Goal: Task Accomplishment & Management: Manage account settings

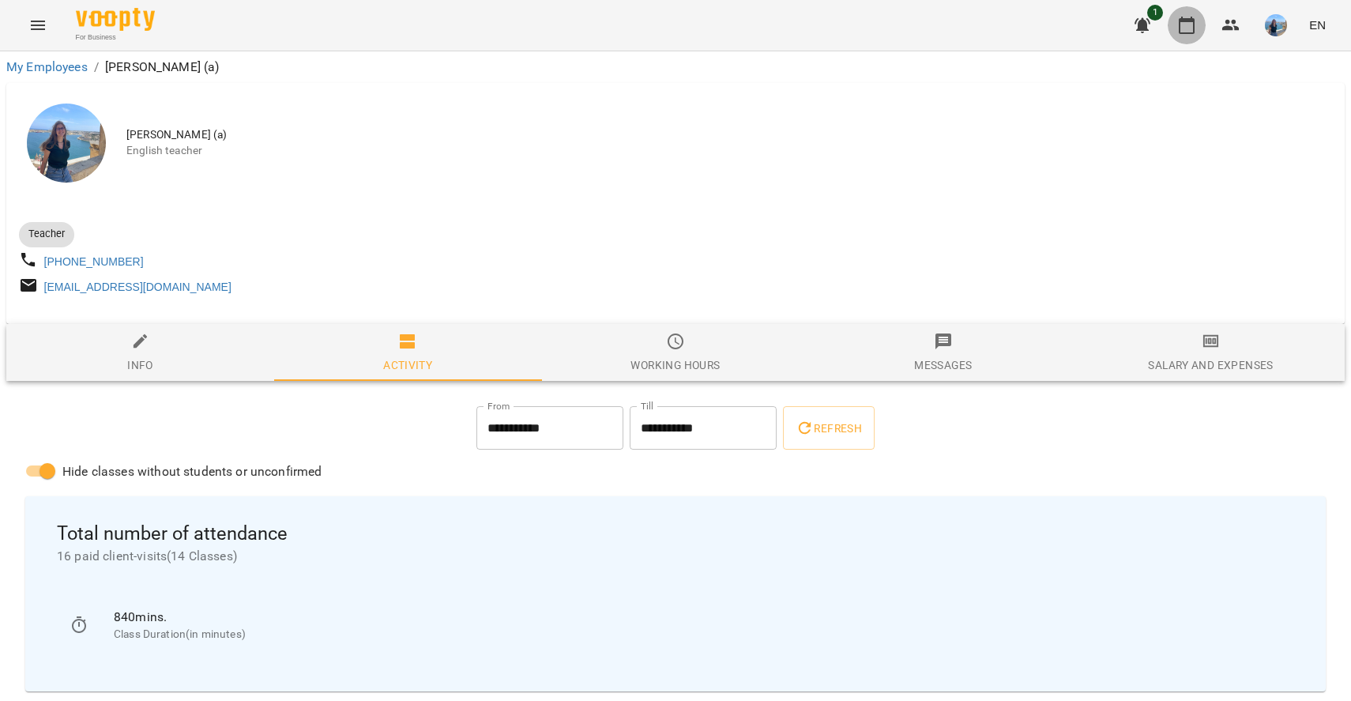
click at [1178, 28] on icon "button" at bounding box center [1186, 25] width 19 height 19
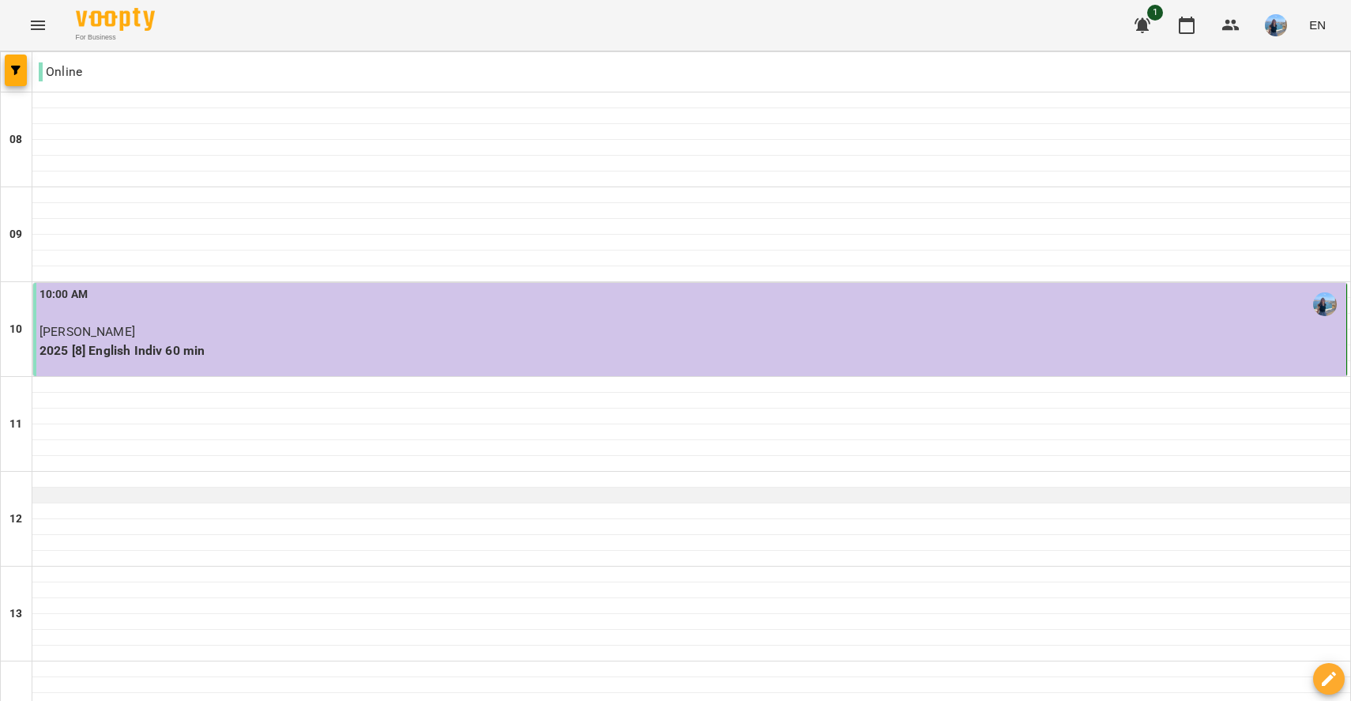
scroll to position [617, 0]
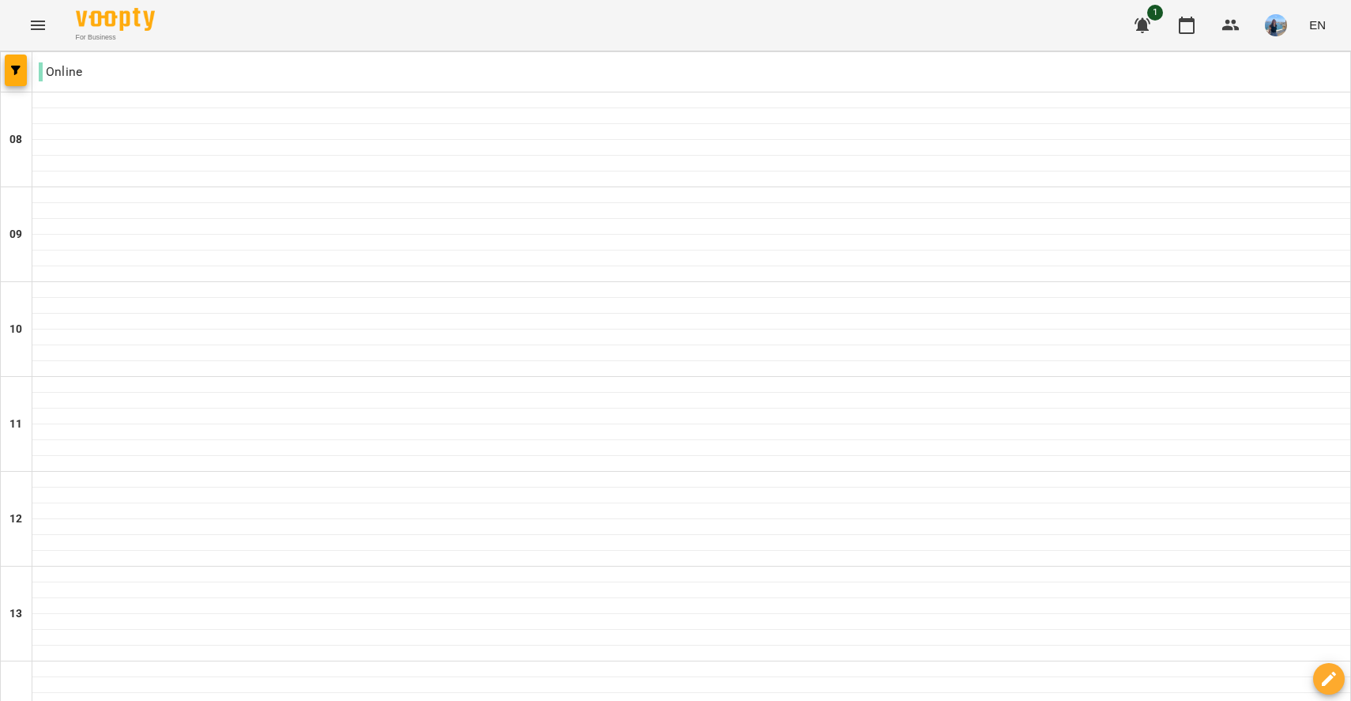
type input "**********"
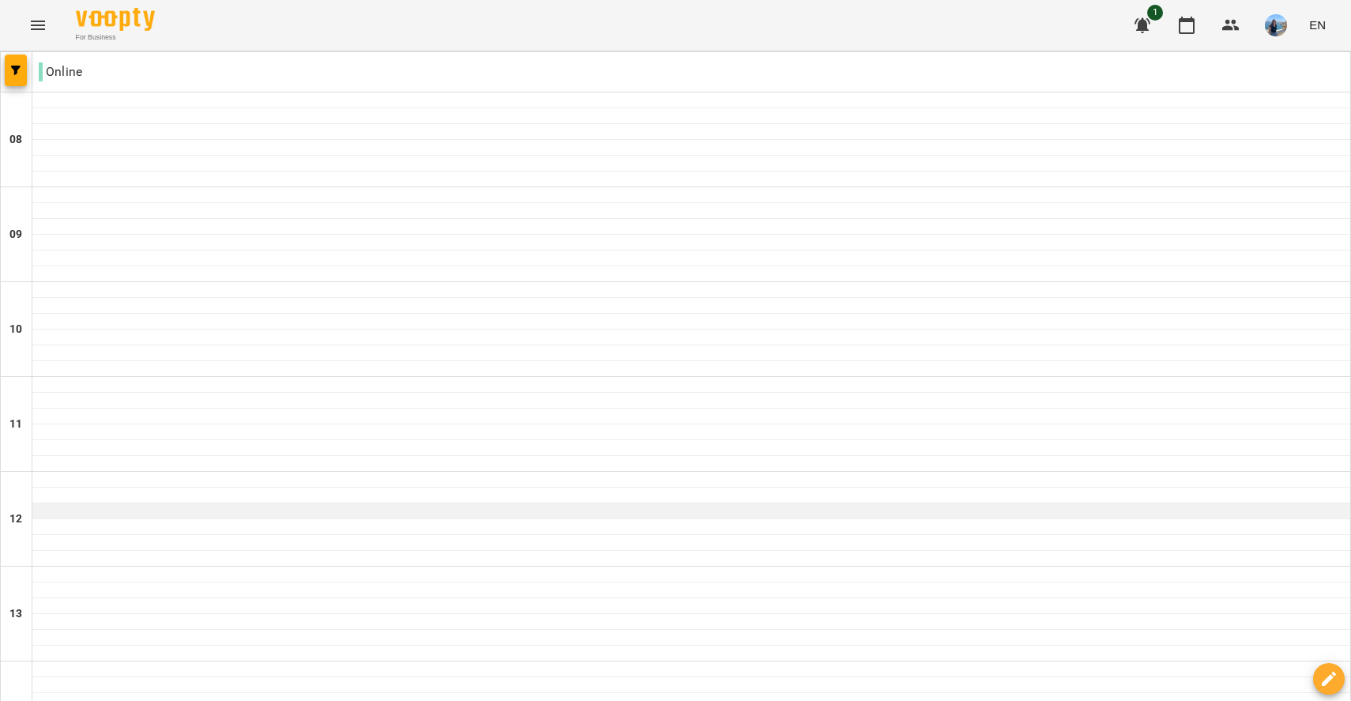
scroll to position [514, 0]
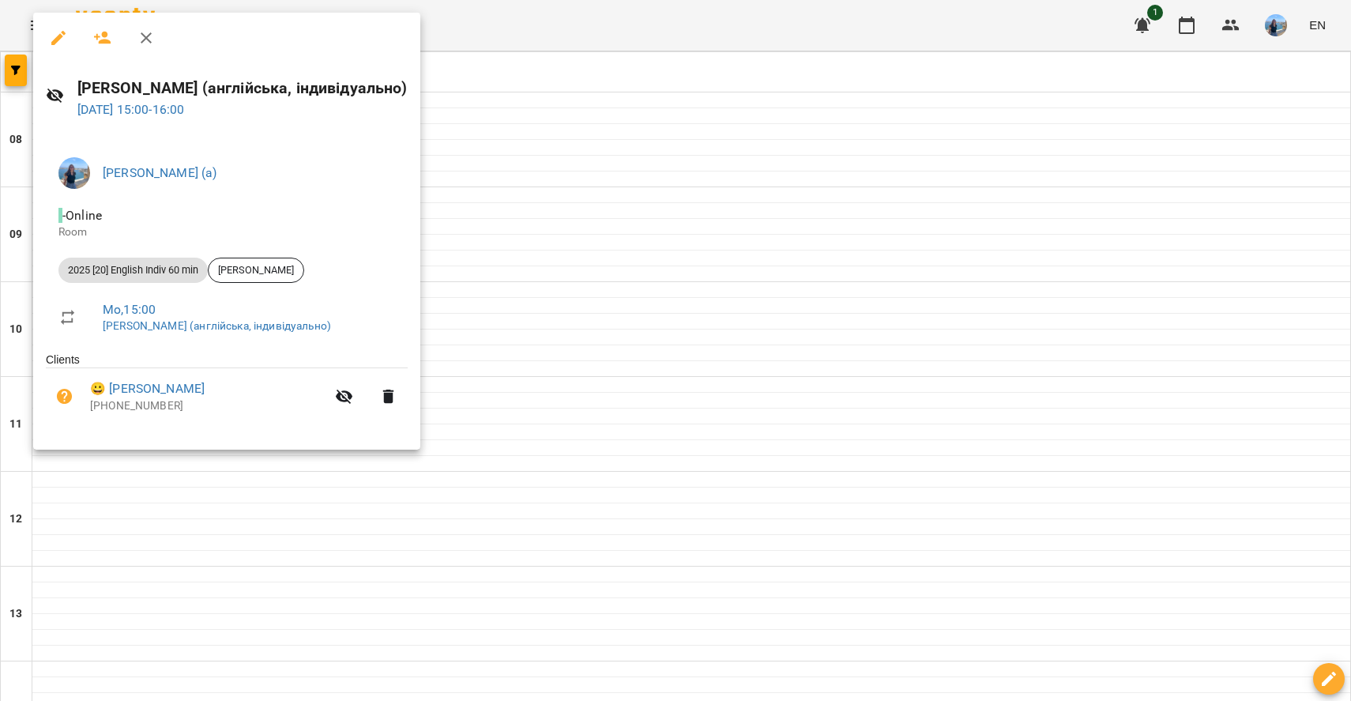
click at [547, 102] on div at bounding box center [675, 350] width 1351 height 701
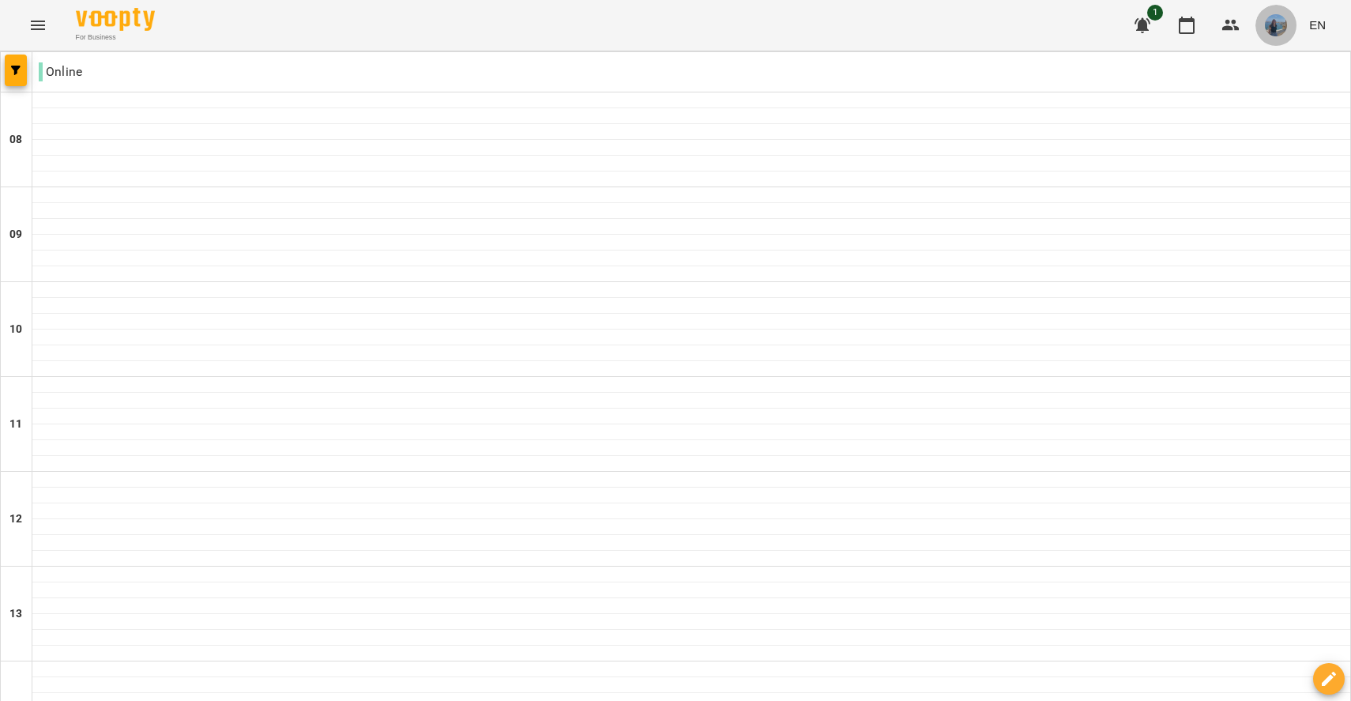
click at [1285, 28] on img "button" at bounding box center [1276, 25] width 22 height 22
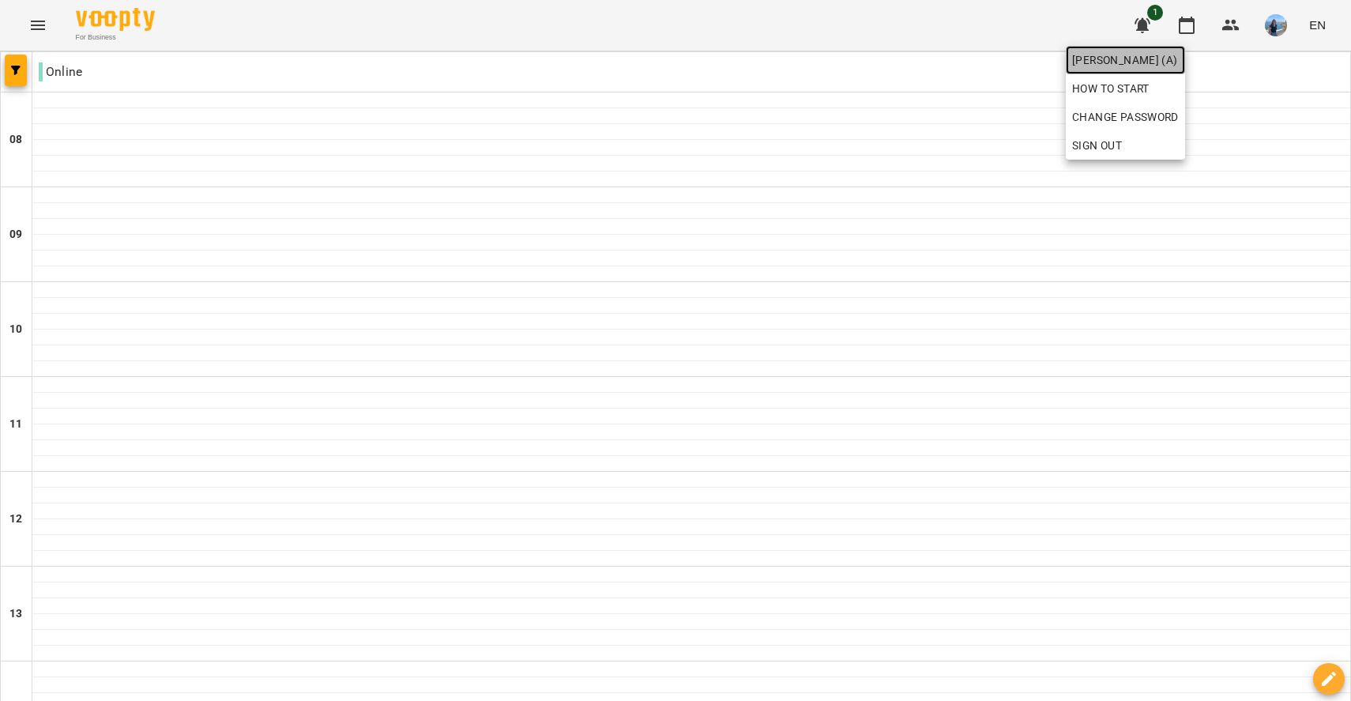
click at [1179, 55] on span "[PERSON_NAME] (а)" at bounding box center [1125, 60] width 107 height 19
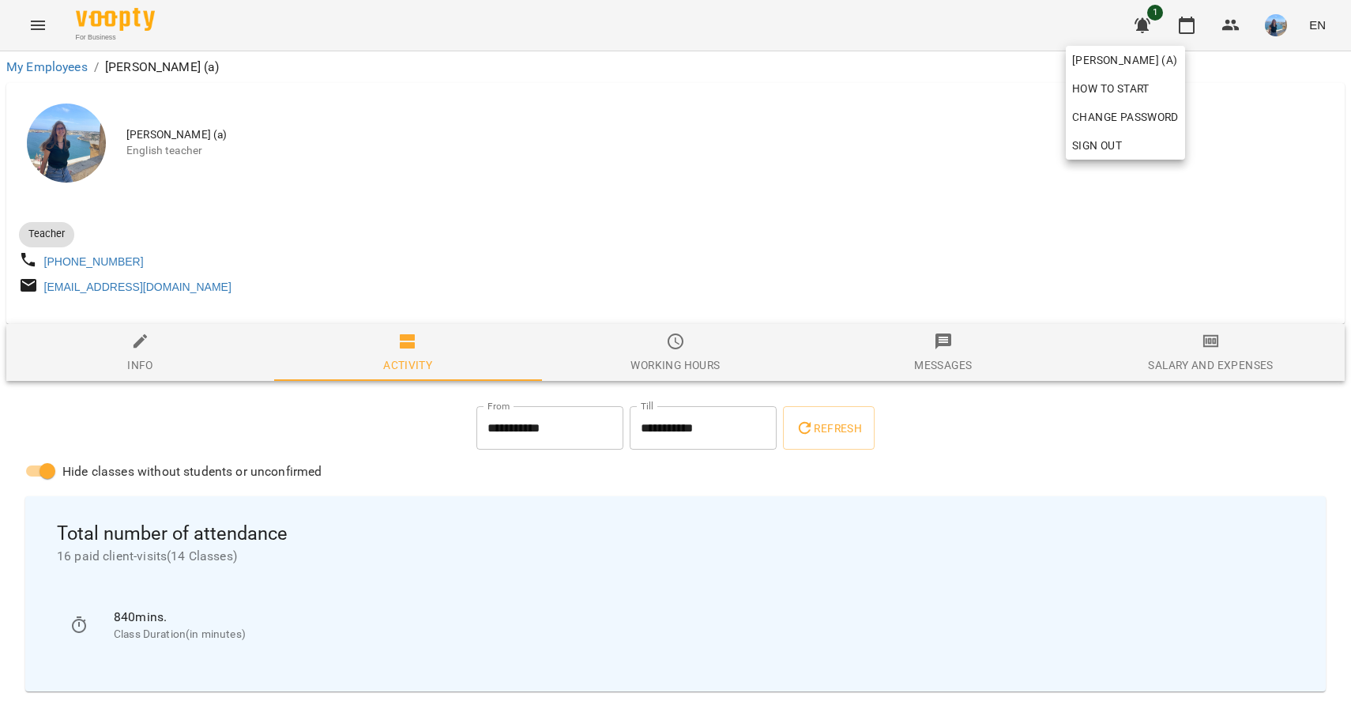
click at [1014, 483] on div at bounding box center [675, 350] width 1351 height 701
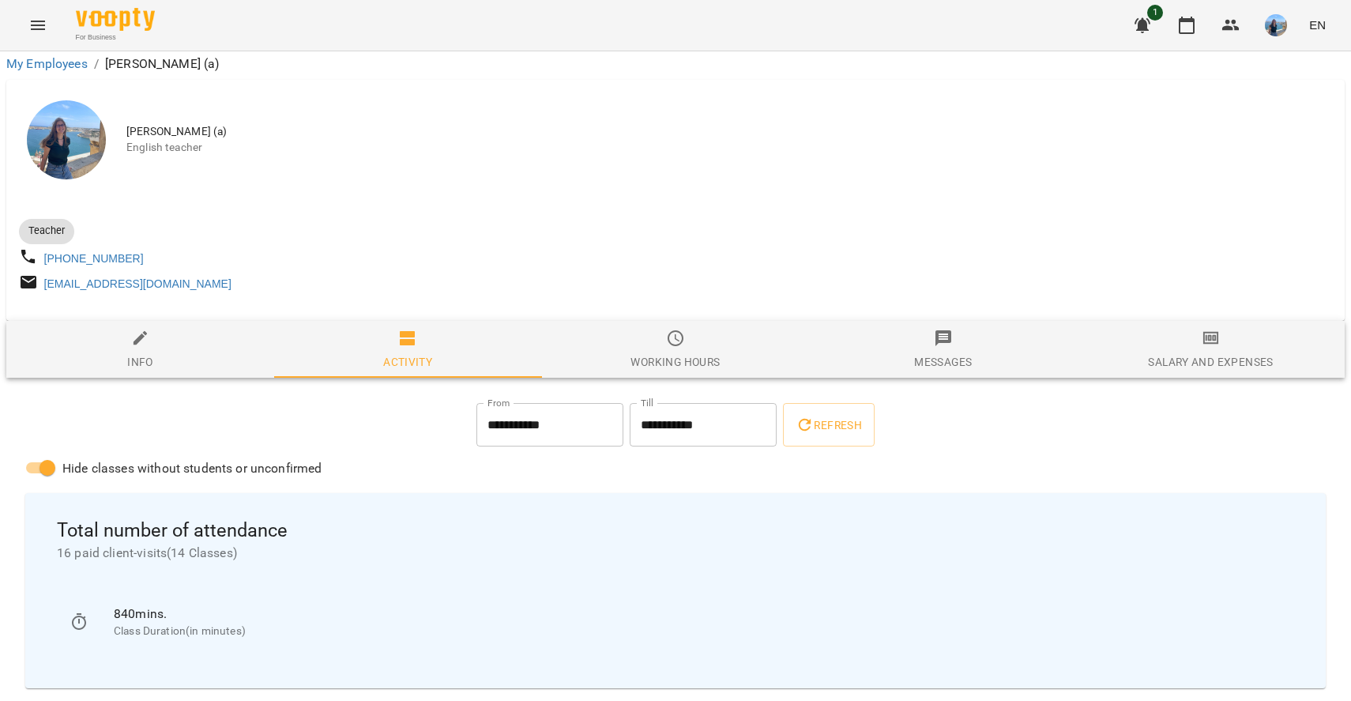
scroll to position [1402, 0]
click at [1191, 18] on icon "button" at bounding box center [1186, 25] width 19 height 19
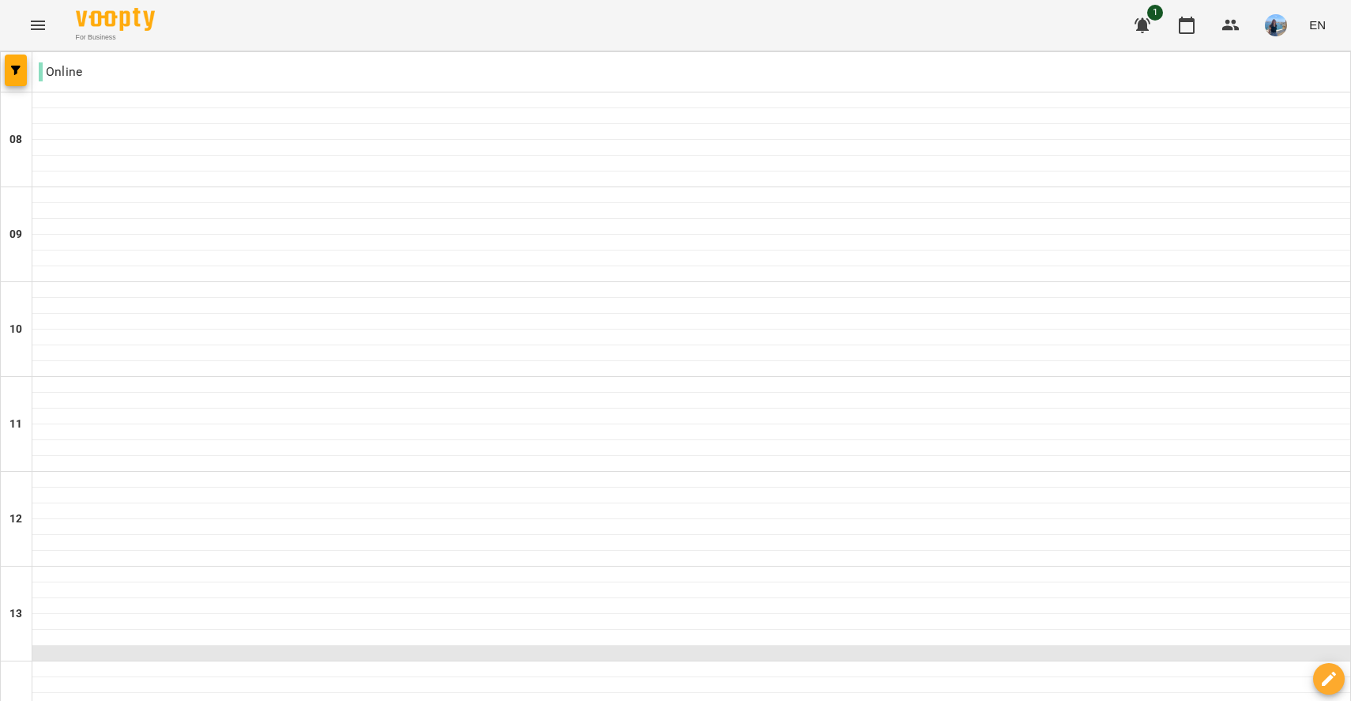
scroll to position [368, 0]
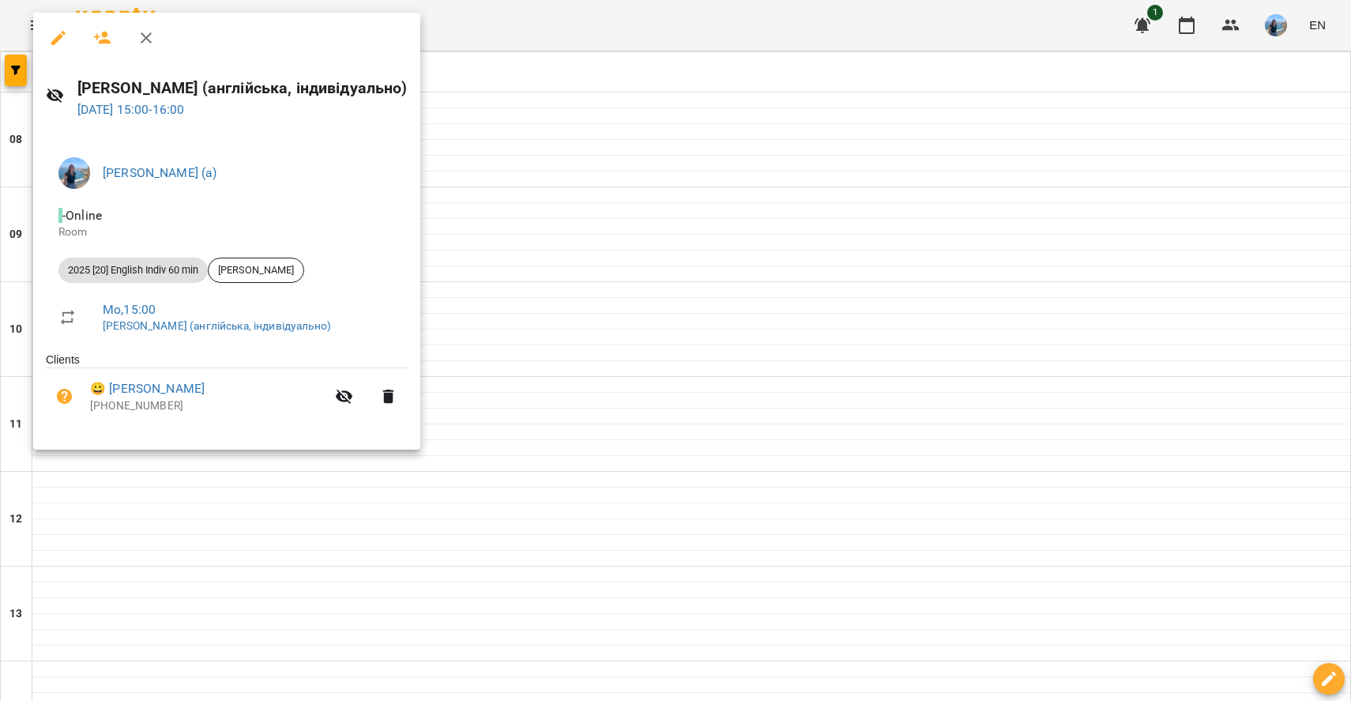
click at [314, 470] on div at bounding box center [675, 350] width 1351 height 701
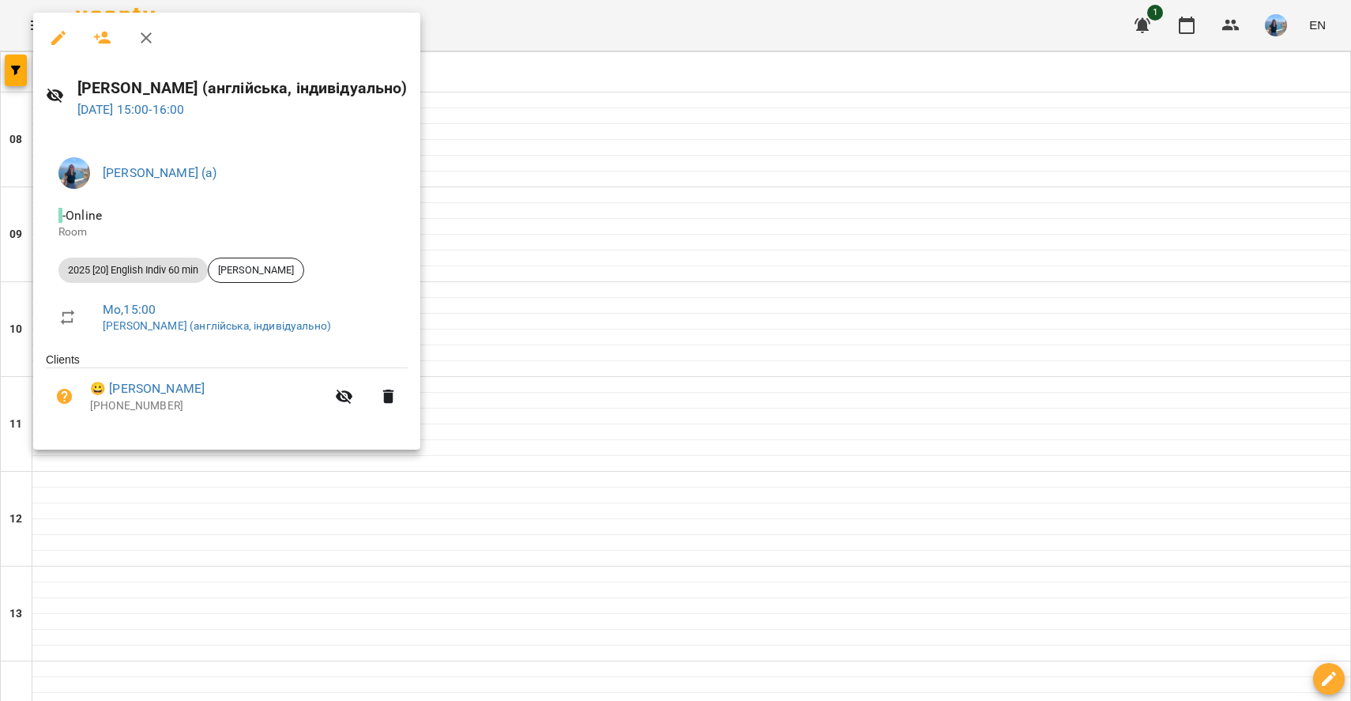
click at [527, 280] on div at bounding box center [675, 350] width 1351 height 701
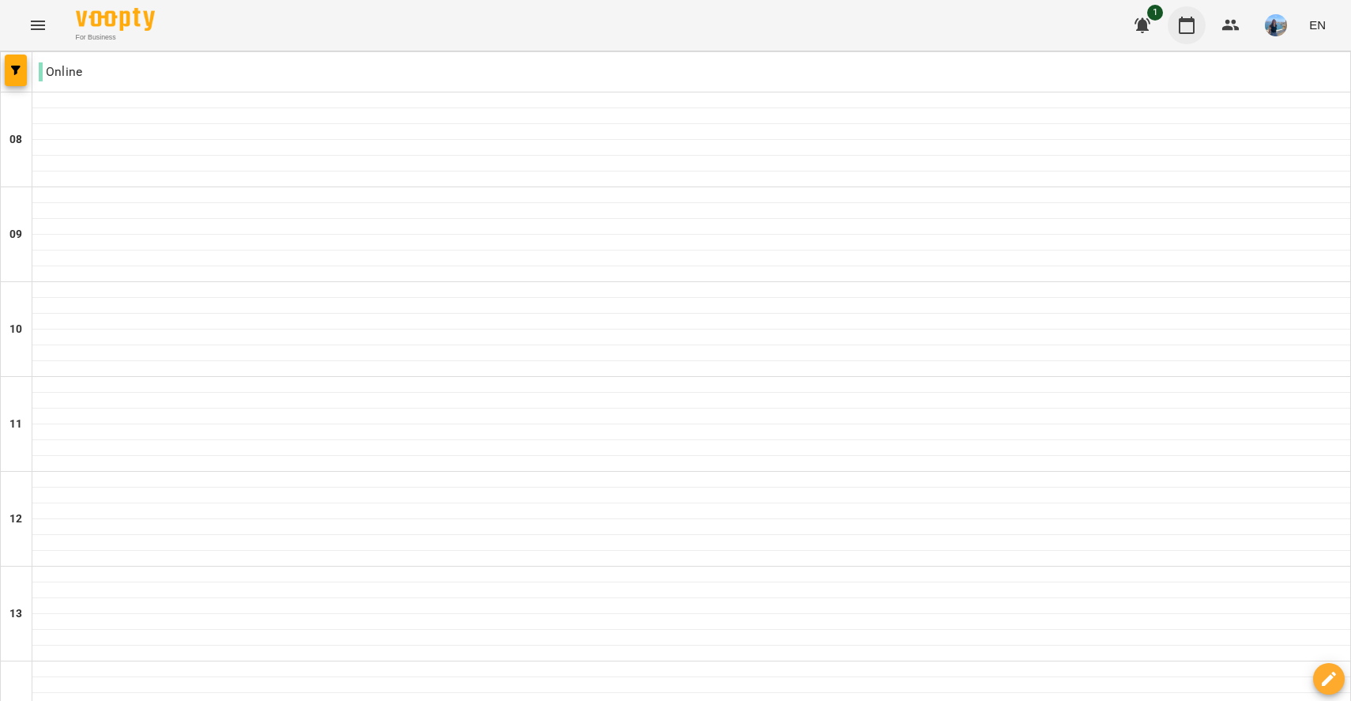
click at [1174, 24] on button "button" at bounding box center [1187, 25] width 38 height 38
click at [1268, 19] on img "button" at bounding box center [1276, 25] width 22 height 22
click at [1179, 56] on span "[PERSON_NAME] (а)" at bounding box center [1125, 60] width 107 height 19
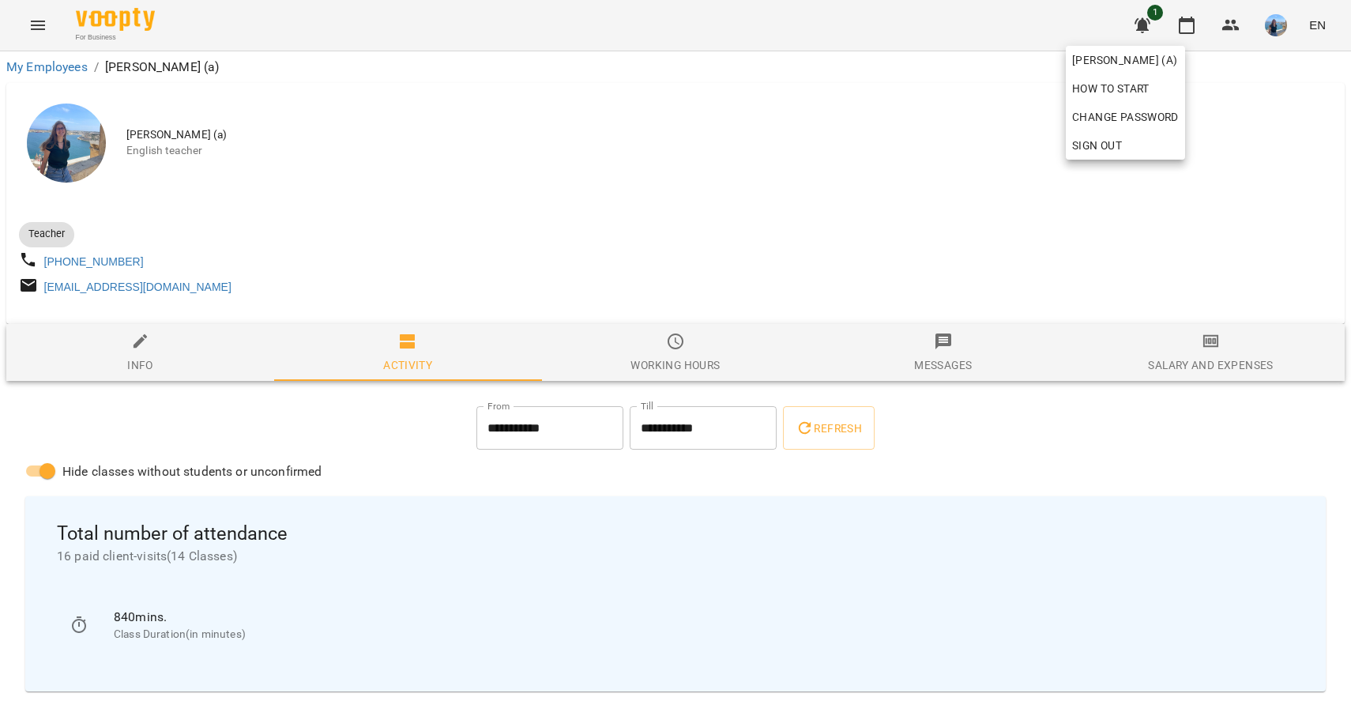
click at [941, 253] on div at bounding box center [675, 350] width 1351 height 701
